Goal: Task Accomplishment & Management: Complete application form

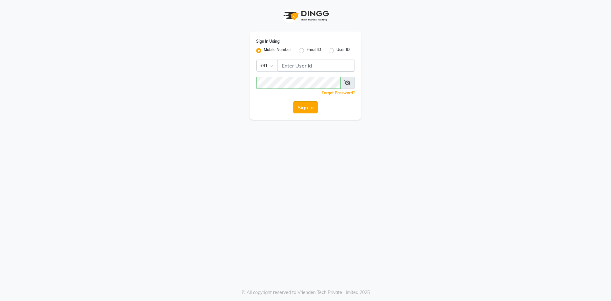
click at [302, 107] on button "Sign In" at bounding box center [305, 107] width 24 height 12
click at [297, 66] on input "Username" at bounding box center [315, 65] width 77 height 12
type input "9696254738"
click at [309, 104] on button "Sign In" at bounding box center [305, 107] width 24 height 12
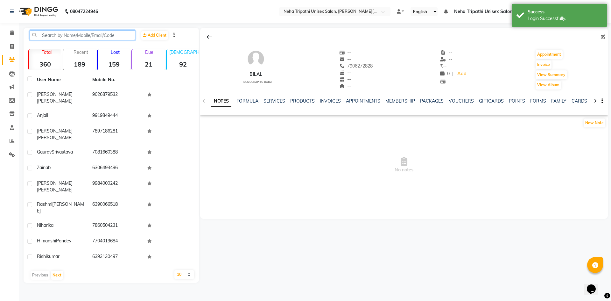
click at [99, 35] on input "text" at bounding box center [83, 35] width 106 height 10
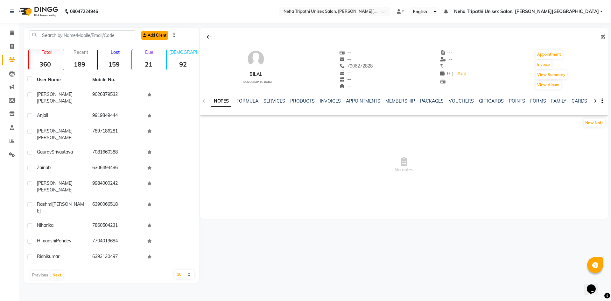
click at [162, 35] on link "Add Client" at bounding box center [154, 35] width 27 height 9
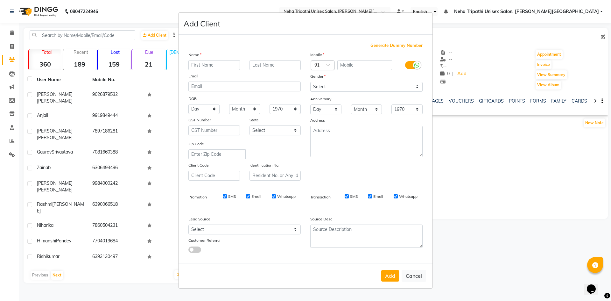
click at [215, 65] on input "text" at bounding box center [214, 65] width 52 height 10
click at [194, 67] on input "text" at bounding box center [214, 65] width 52 height 10
click at [193, 66] on input "[PERSON_NAME]" at bounding box center [214, 65] width 52 height 10
click at [214, 65] on input "Shubhangi" at bounding box center [214, 65] width 52 height 10
type input "[PERSON_NAME]"
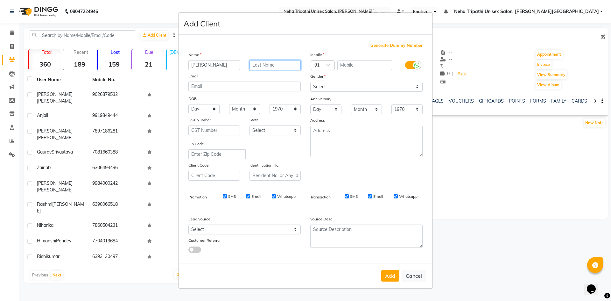
click at [268, 65] on input "text" at bounding box center [275, 65] width 52 height 10
type input "[PERSON_NAME]"
click at [416, 86] on select "Select [DEMOGRAPHIC_DATA] [DEMOGRAPHIC_DATA] Other Prefer Not To Say" at bounding box center [366, 87] width 112 height 10
select select "[DEMOGRAPHIC_DATA]"
click at [310, 82] on select "Select [DEMOGRAPHIC_DATA] [DEMOGRAPHIC_DATA] Other Prefer Not To Say" at bounding box center [366, 87] width 112 height 10
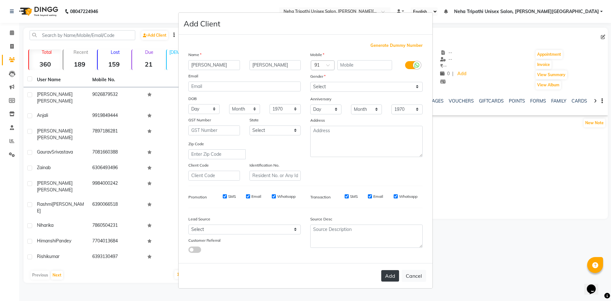
drag, startPoint x: 387, startPoint y: 277, endPoint x: 388, endPoint y: 273, distance: 4.4
click at [388, 275] on button "Add" at bounding box center [390, 275] width 18 height 11
drag, startPoint x: 374, startPoint y: 59, endPoint x: 374, endPoint y: 63, distance: 3.8
click at [374, 63] on div "Mobile Country Code × 91 please enter valid mobile Gender Select [DEMOGRAPHIC_D…" at bounding box center [366, 115] width 122 height 129
click at [377, 67] on input "text" at bounding box center [364, 65] width 55 height 10
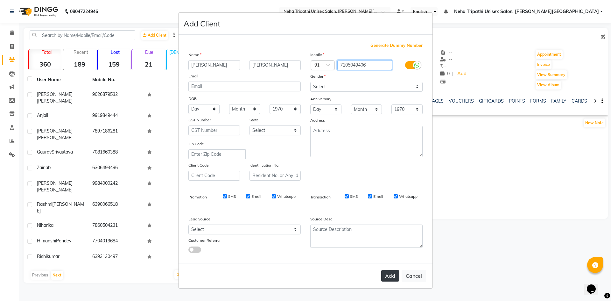
type input "7105049406"
click at [391, 272] on button "Add" at bounding box center [390, 275] width 18 height 11
select select
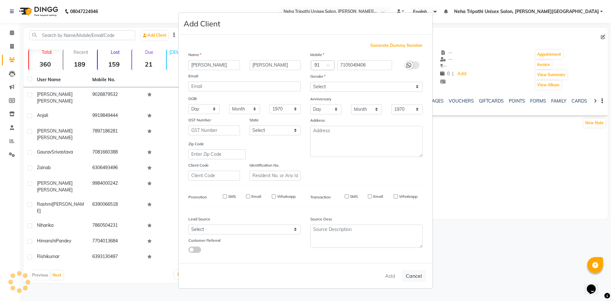
select select
checkbox input "false"
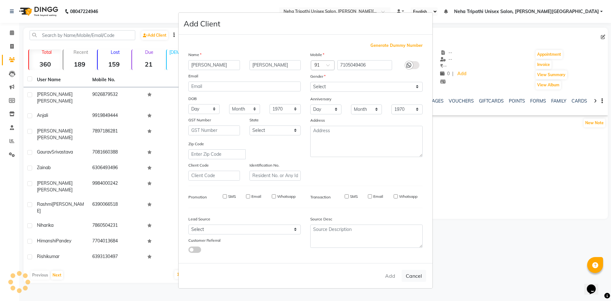
checkbox input "false"
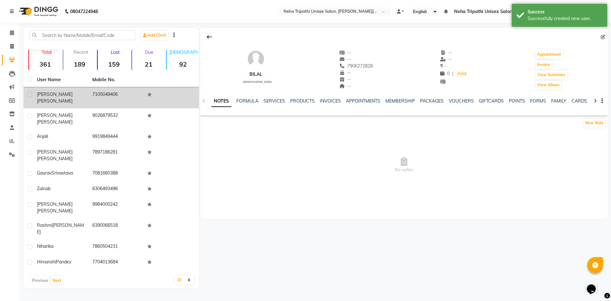
click at [116, 89] on td "7105049406" at bounding box center [115, 97] width 55 height 21
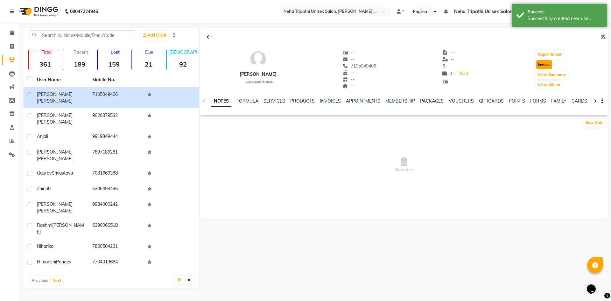
click at [543, 63] on button "Invoice" at bounding box center [544, 64] width 16 height 9
select select "service"
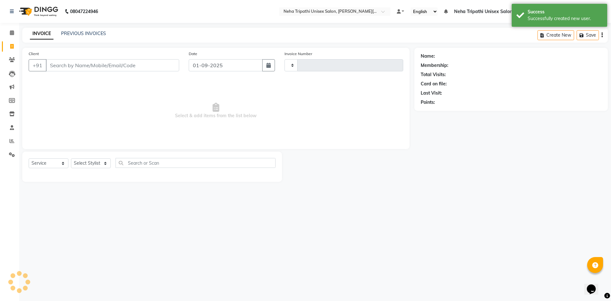
type input "0522"
select select "7540"
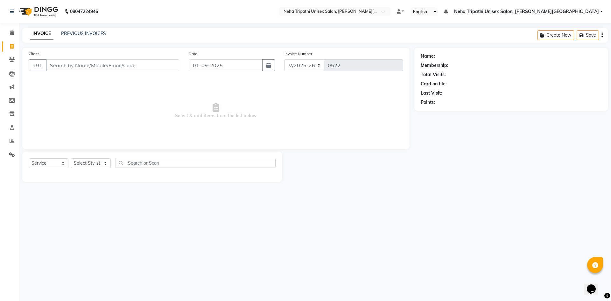
click at [162, 66] on input "Client" at bounding box center [112, 65] width 133 height 12
type input "7105049406"
select select "1: Object"
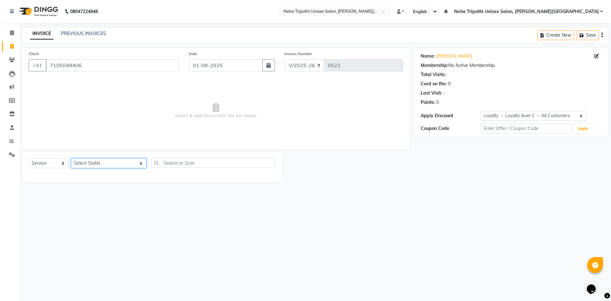
click at [120, 164] on select "Select Stylist [PERSON_NAME] [PERSON_NAME] [PERSON_NAME] Unisex Salon, [PERSON_…" at bounding box center [108, 163] width 75 height 10
select select "66664"
click at [71, 158] on select "Select Stylist [PERSON_NAME] [PERSON_NAME] [PERSON_NAME] Unisex Salon, [PERSON_…" at bounding box center [108, 163] width 75 height 10
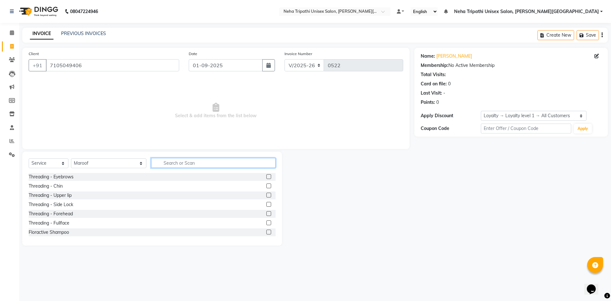
click at [186, 162] on input "text" at bounding box center [213, 163] width 124 height 10
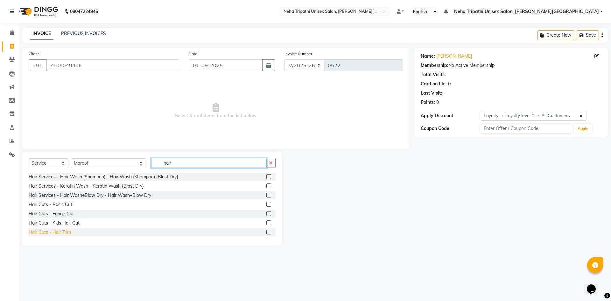
type input "hair"
click at [70, 230] on div "Hair Cuts - Hair Trim" at bounding box center [50, 232] width 42 height 7
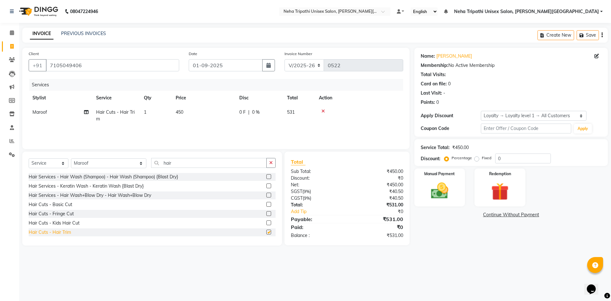
checkbox input "false"
click at [520, 161] on input "0" at bounding box center [523, 158] width 56 height 10
type input "0"
click at [482, 158] on label "Fixed" at bounding box center [487, 158] width 10 height 6
click at [476, 158] on input "Fixed" at bounding box center [478, 158] width 4 height 4
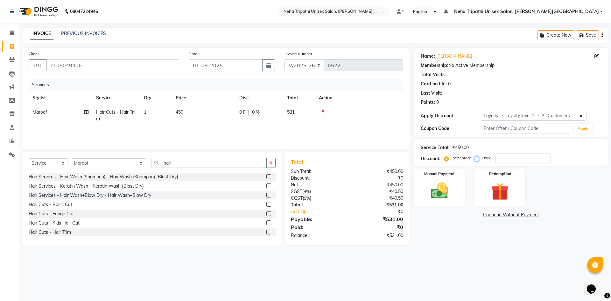
radio input "true"
drag, startPoint x: 512, startPoint y: 157, endPoint x: 506, endPoint y: 157, distance: 6.7
click at [510, 157] on input "number" at bounding box center [523, 158] width 56 height 10
type input "1"
click at [438, 197] on img at bounding box center [440, 190] width 30 height 21
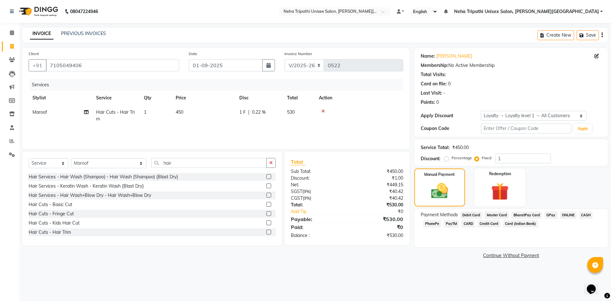
click at [582, 215] on span "CASH" at bounding box center [586, 214] width 14 height 7
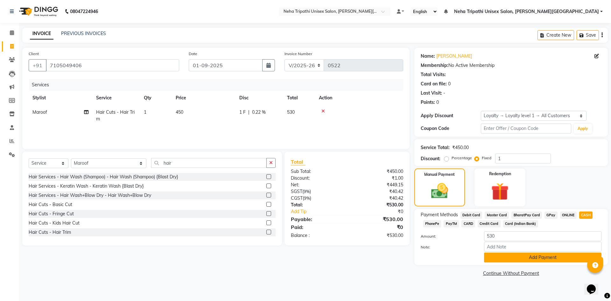
click at [567, 259] on button "Add Payment" at bounding box center [542, 257] width 117 height 10
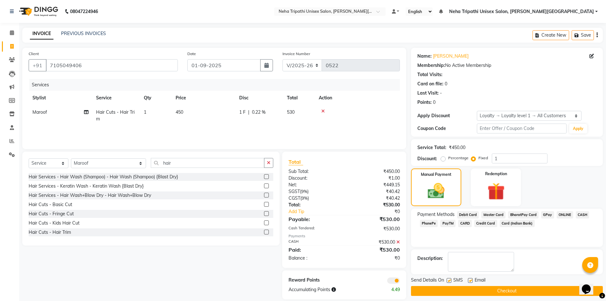
click at [548, 292] on button "Checkout" at bounding box center [507, 291] width 192 height 10
